Goal: Use online tool/utility: Utilize a website feature to perform a specific function

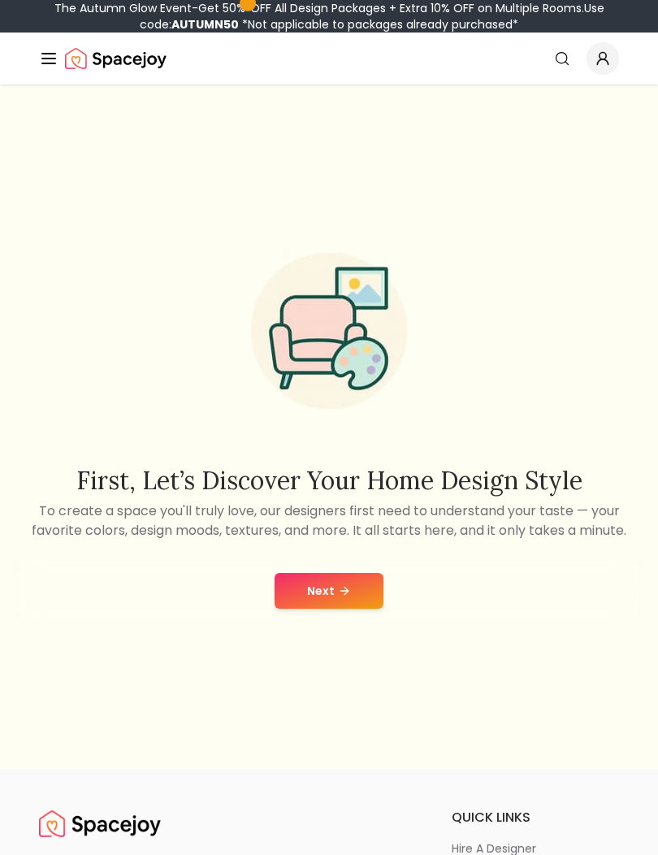
click at [337, 609] on button "Next" at bounding box center [329, 591] width 109 height 36
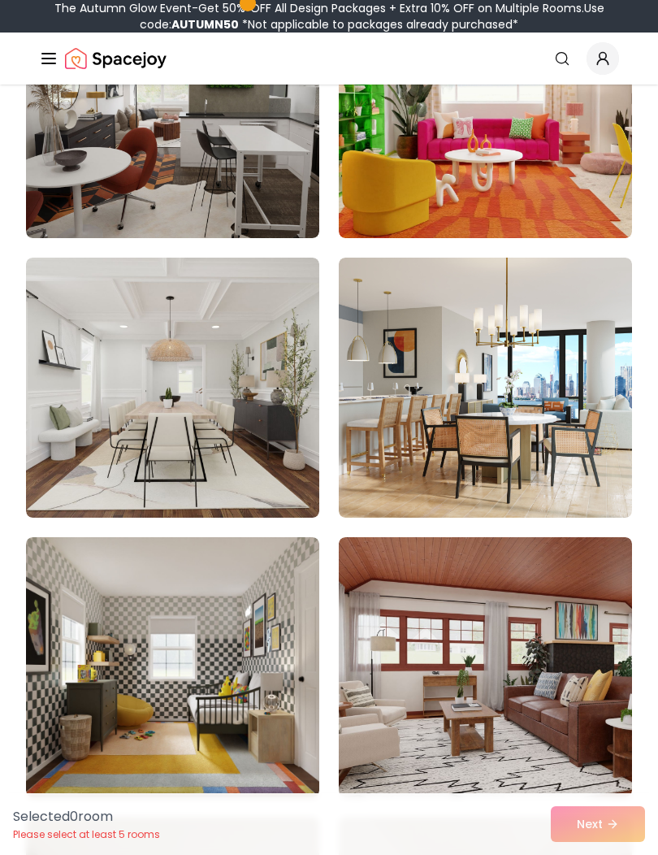
scroll to position [11504, 0]
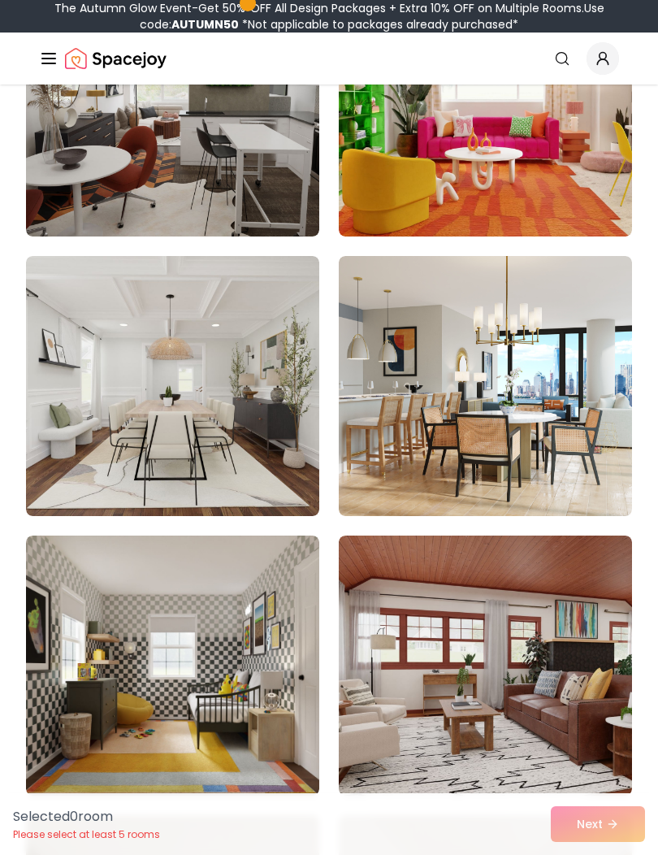
click at [93, 349] on img at bounding box center [172, 386] width 293 height 260
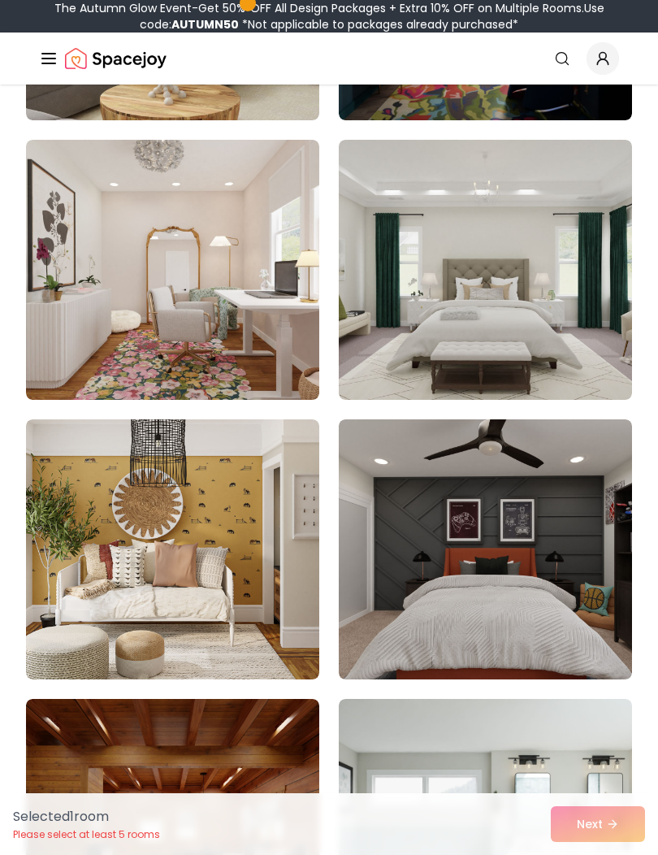
scroll to position [6542, 0]
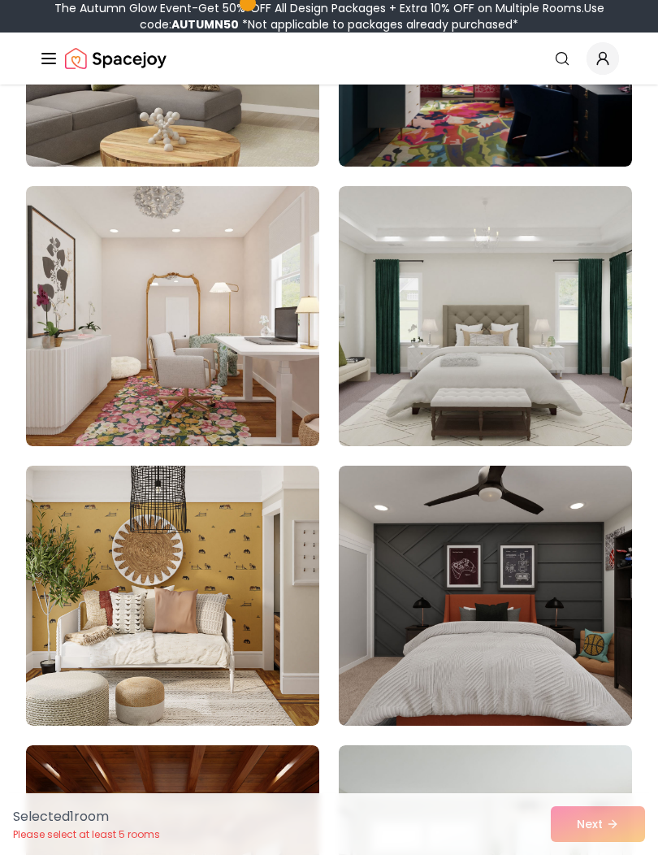
click at [523, 404] on img at bounding box center [485, 316] width 293 height 260
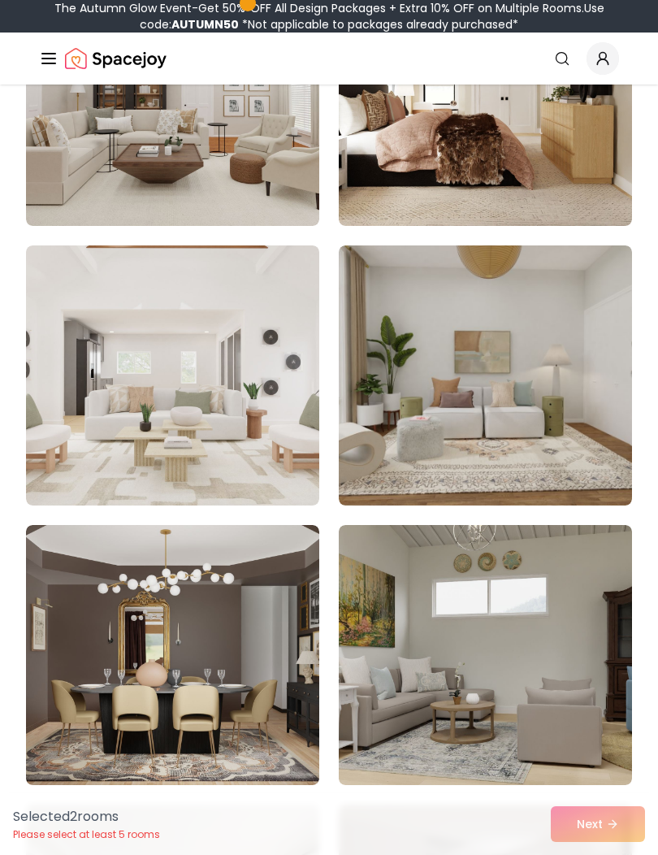
scroll to position [3965, 0]
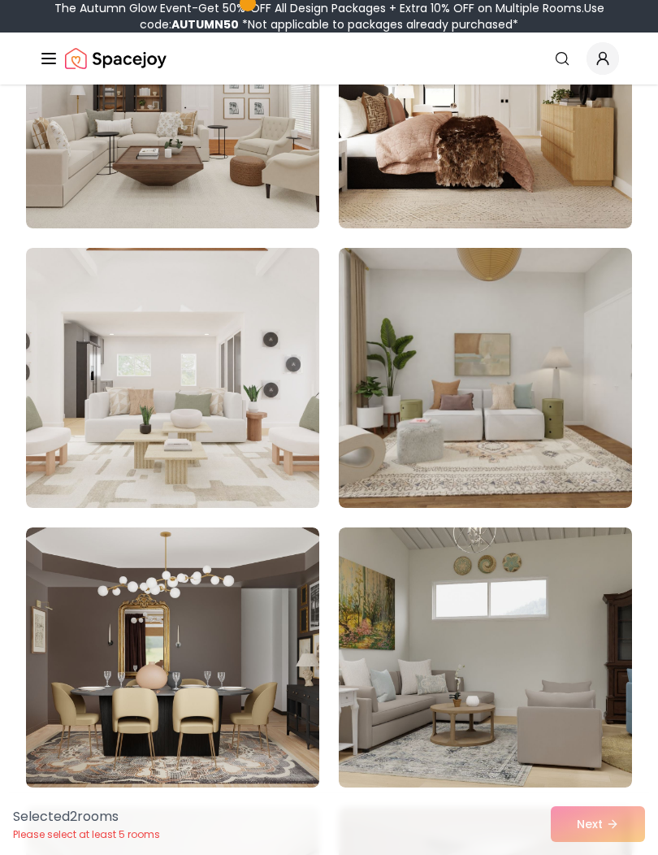
click at [302, 452] on img at bounding box center [172, 378] width 293 height 260
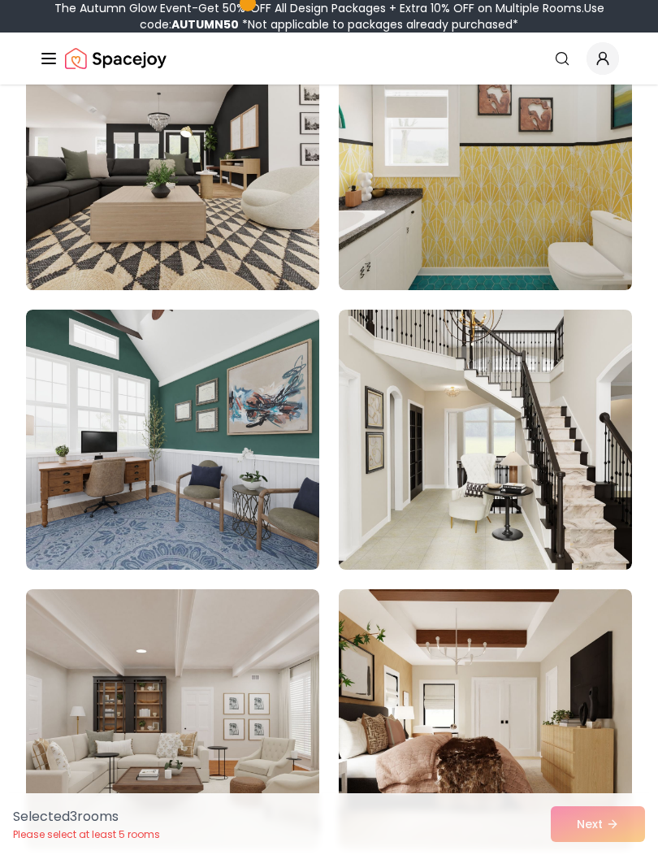
scroll to position [3335, 0]
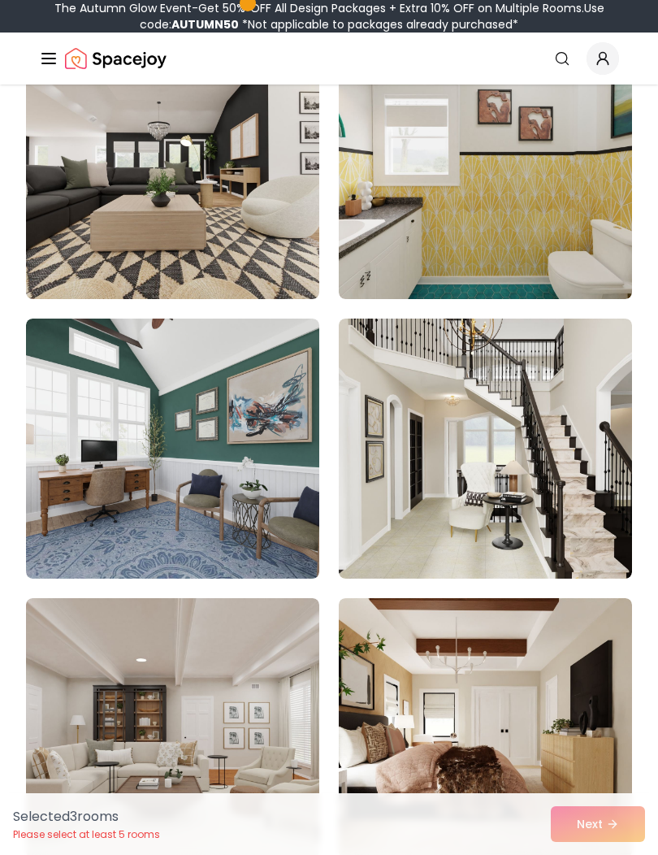
click at [507, 561] on img at bounding box center [485, 449] width 293 height 260
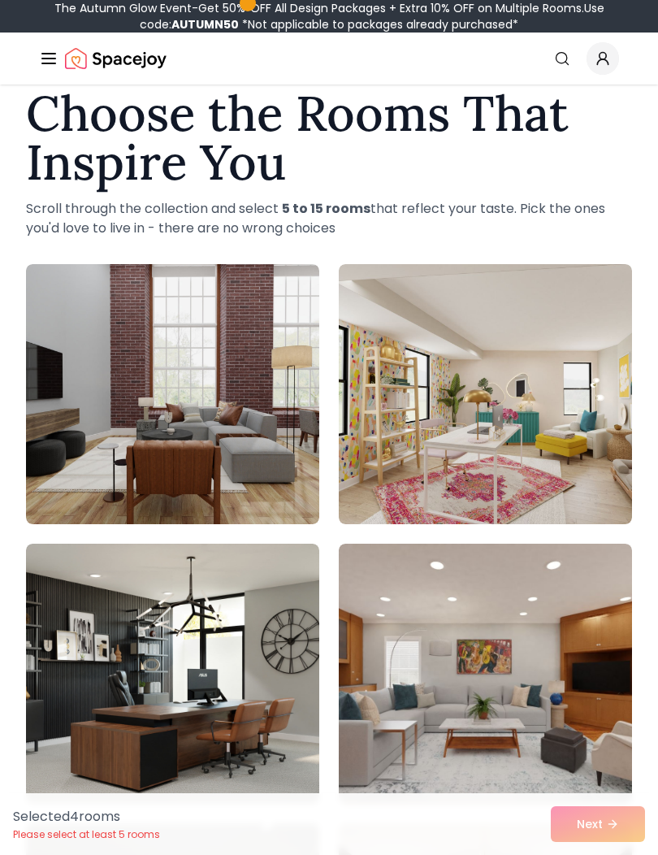
scroll to position [0, 0]
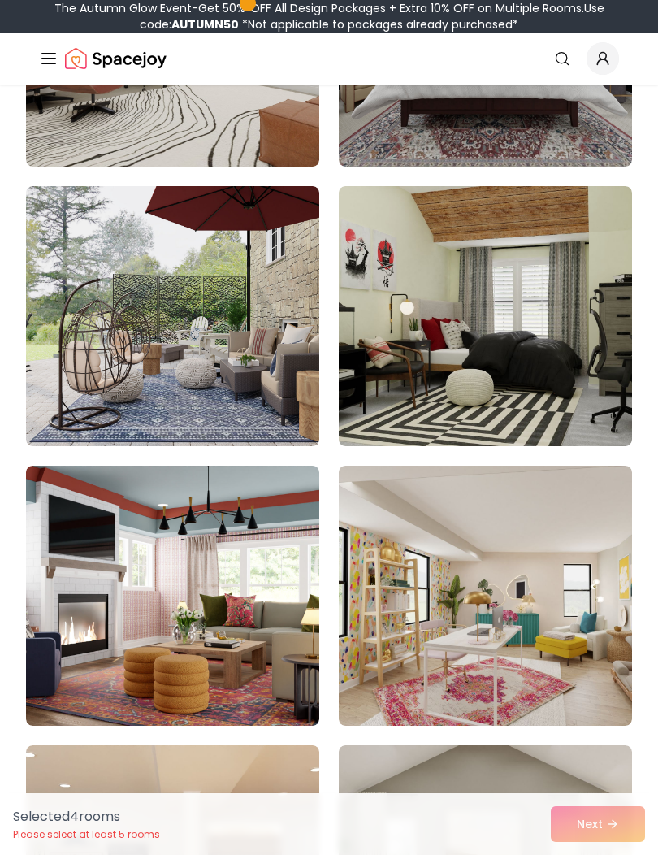
click at [292, 383] on img at bounding box center [172, 316] width 293 height 260
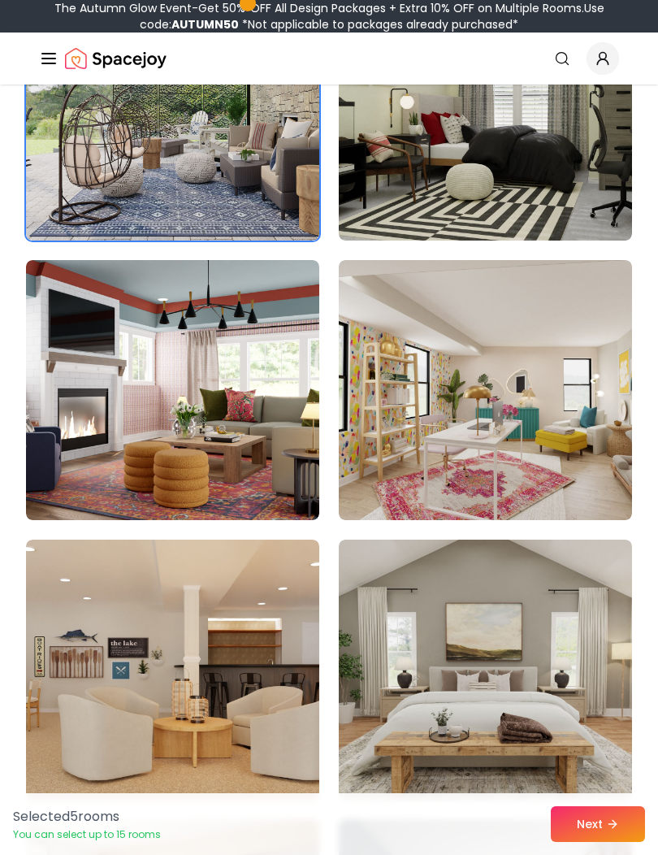
scroll to position [5641, 0]
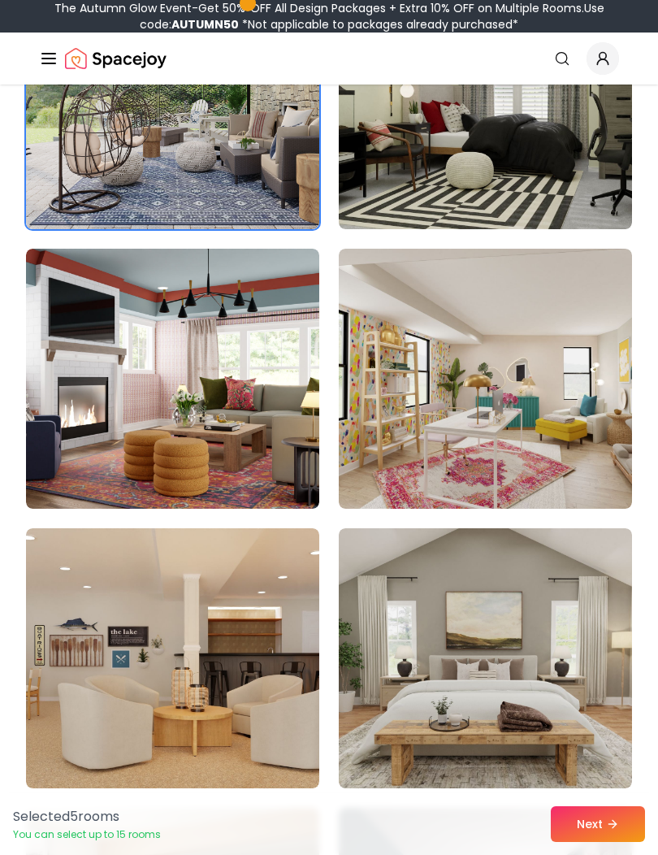
click at [577, 428] on img at bounding box center [485, 379] width 293 height 260
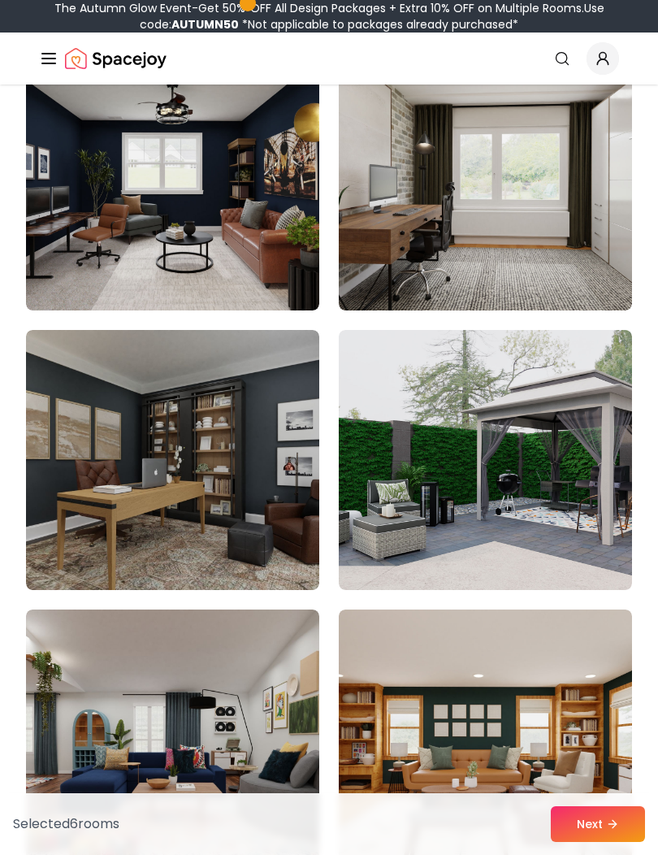
scroll to position [12827, 0]
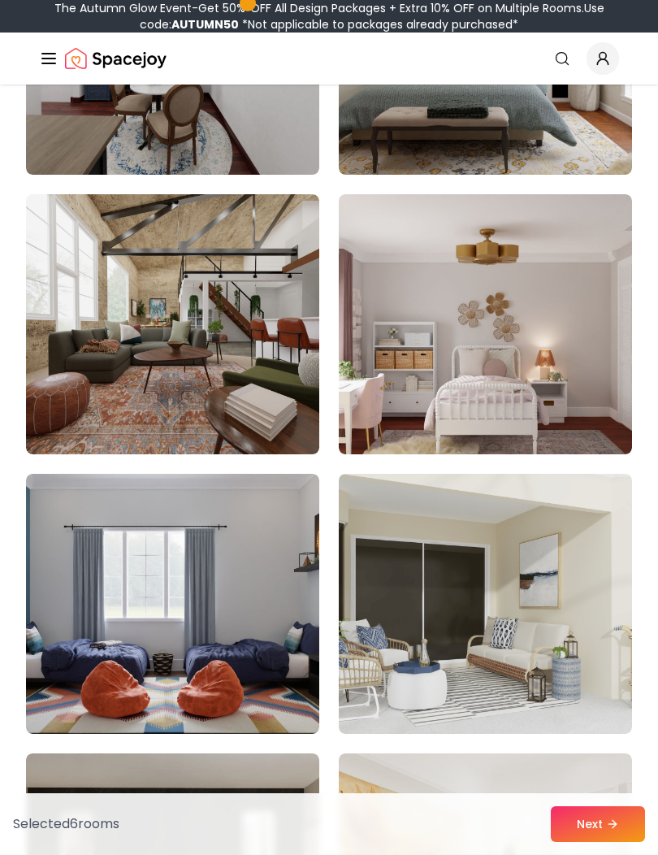
click at [537, 381] on img at bounding box center [485, 324] width 293 height 260
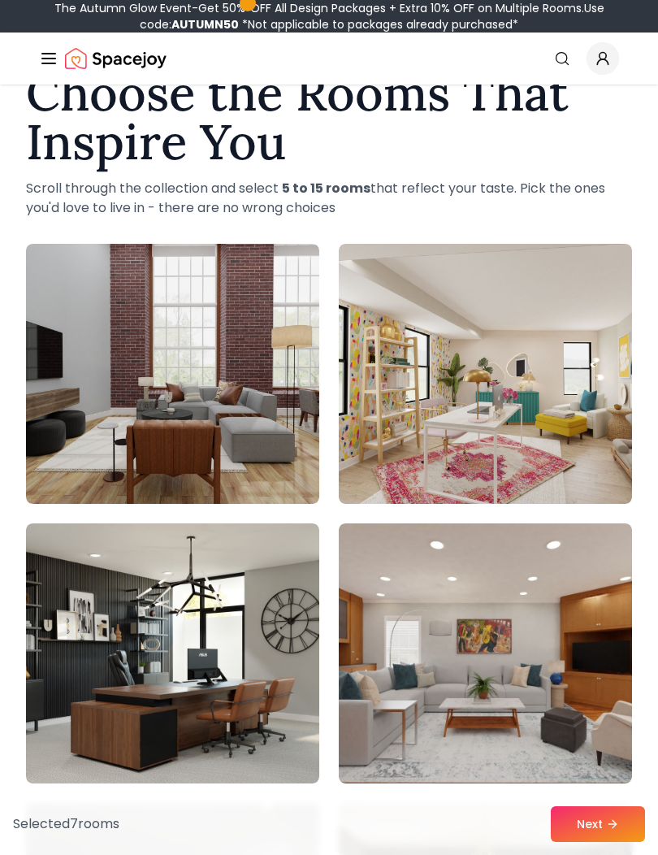
scroll to position [54, 0]
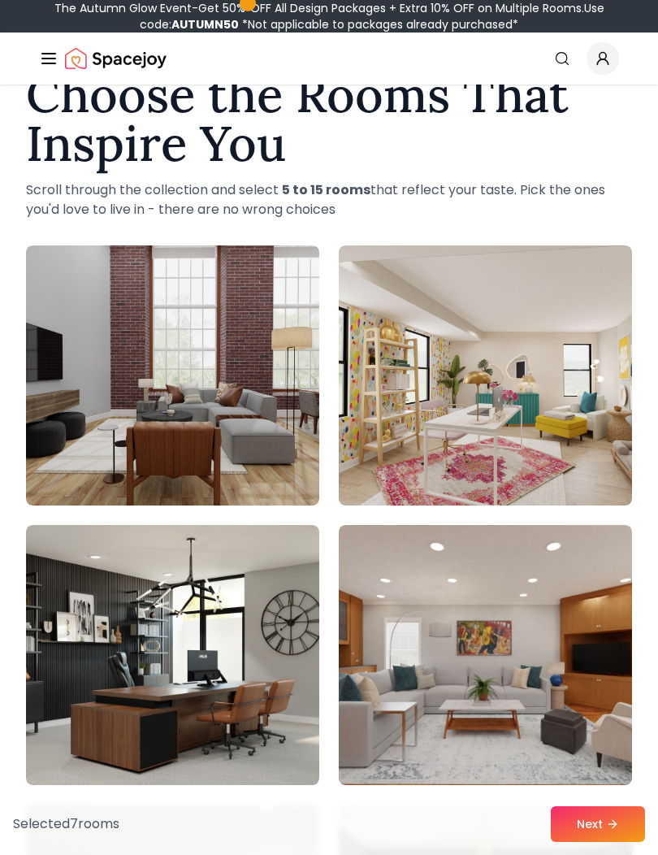
click at [421, 466] on img at bounding box center [485, 375] width 293 height 260
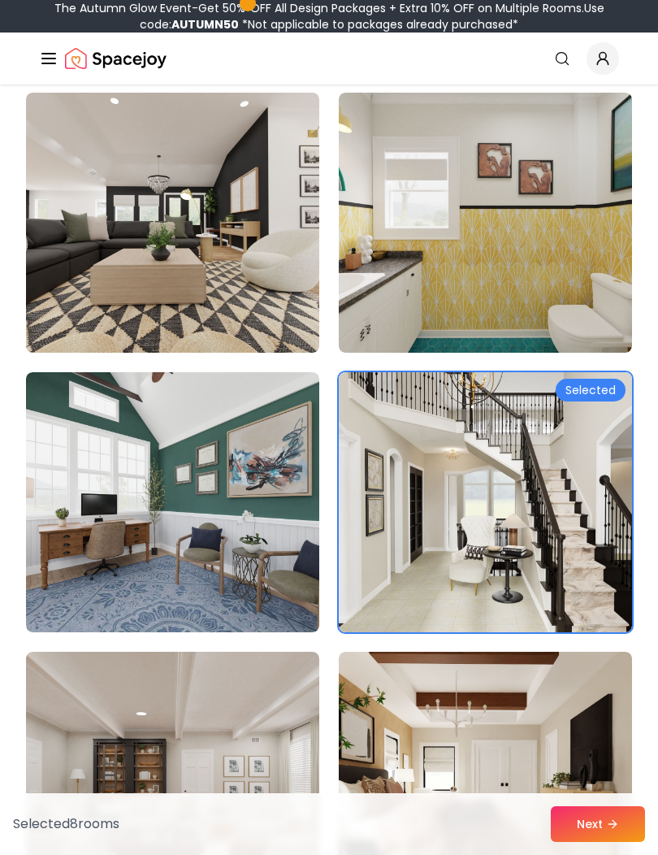
scroll to position [3271, 0]
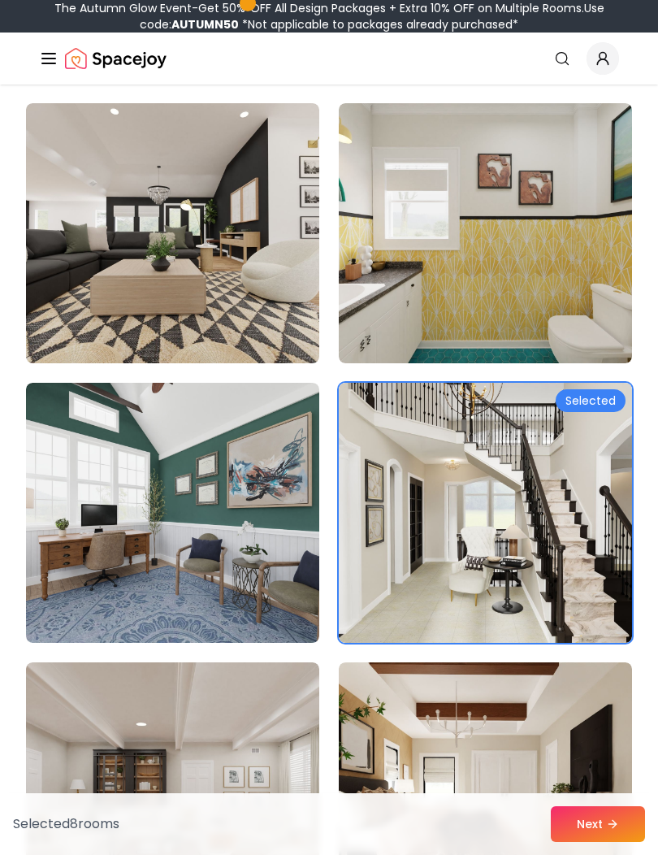
click at [545, 312] on img at bounding box center [485, 233] width 293 height 260
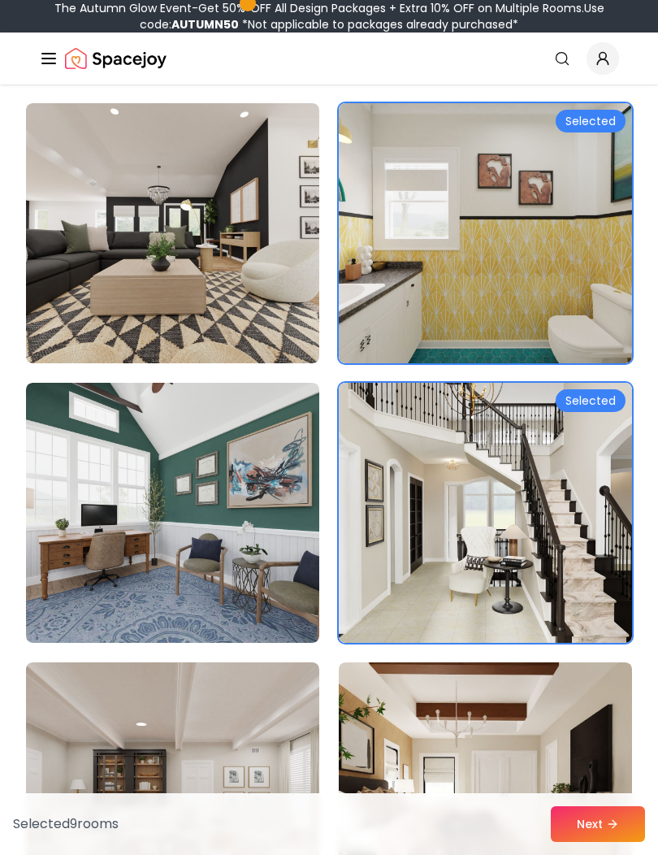
click at [599, 842] on button "Next" at bounding box center [598, 824] width 94 height 36
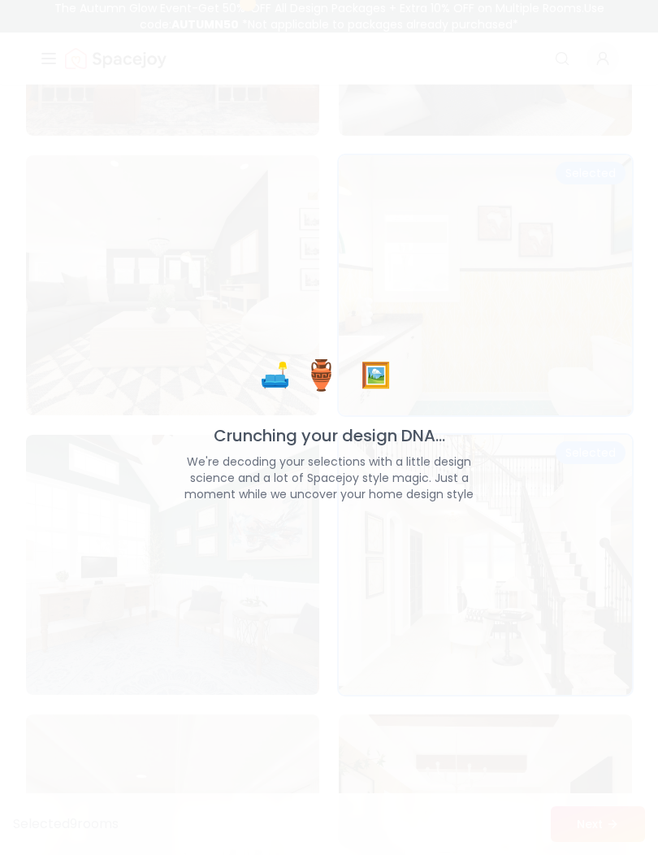
click at [601, 233] on div "🛋️ 🏺 🖼️ Crunching your design DNA... We're decoding your selections with a litt…" at bounding box center [329, 427] width 658 height 855
click at [600, 233] on div "🛋️ 🏺 🖼️ Crunching your design DNA... We're decoding your selections with a litt…" at bounding box center [329, 427] width 658 height 855
click at [605, 243] on div "🛋️ 🏺 🖼️ Crunching your design DNA... We're decoding your selections with a litt…" at bounding box center [329, 427] width 658 height 855
